Goal: Transaction & Acquisition: Purchase product/service

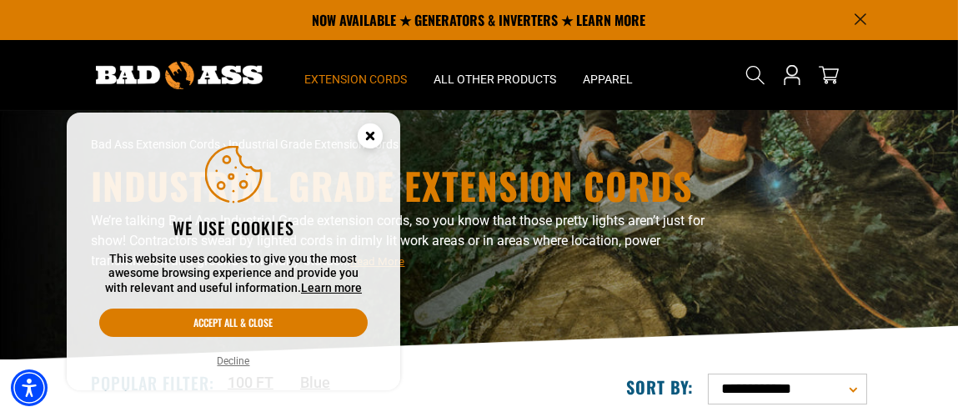
scroll to position [202, 0]
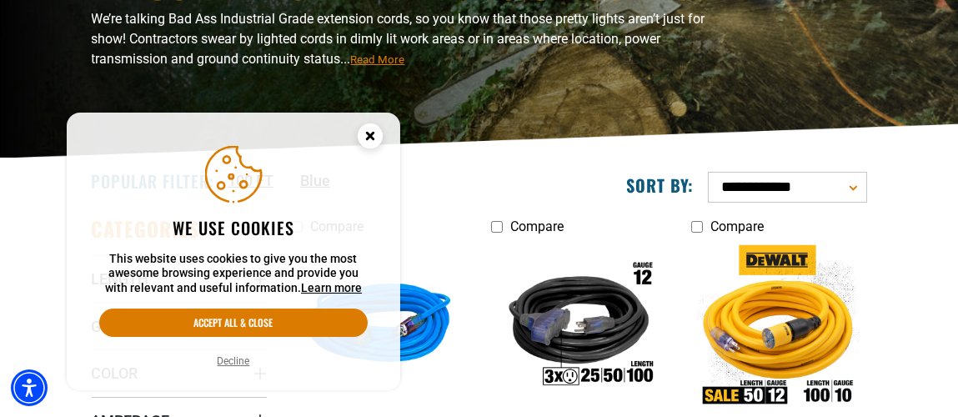
click at [243, 364] on button "Decline" at bounding box center [234, 361] width 43 height 17
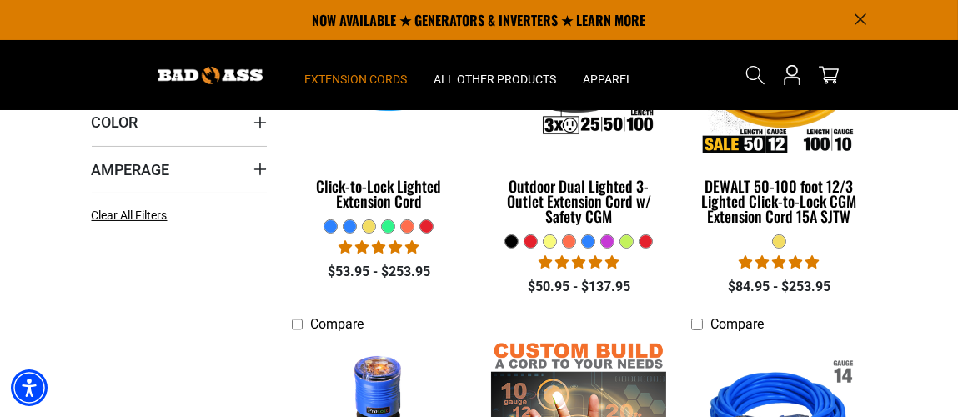
scroll to position [303, 0]
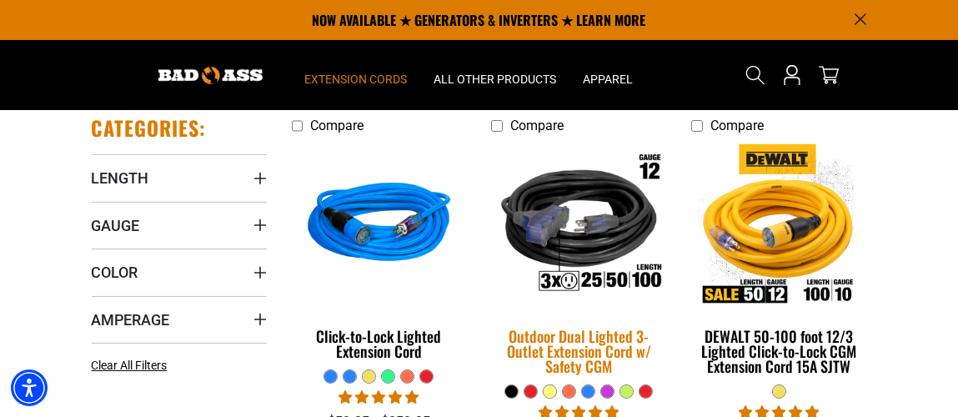
click at [596, 229] on img at bounding box center [579, 225] width 200 height 180
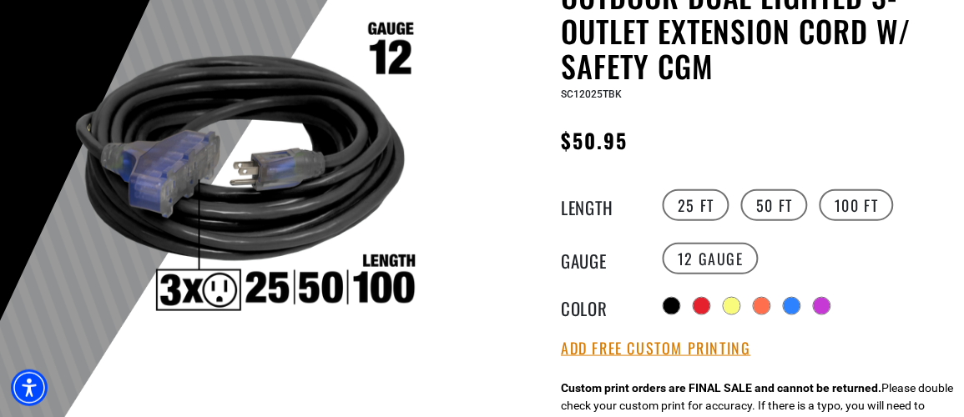
scroll to position [202, 0]
click at [855, 203] on label "100 FT" at bounding box center [856, 205] width 74 height 32
